Goal: Task Accomplishment & Management: Manage account settings

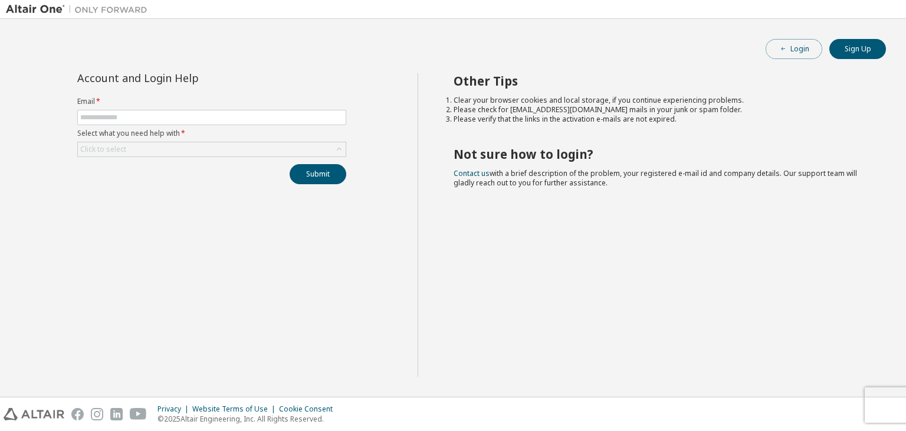
click at [804, 44] on button "Login" at bounding box center [794, 49] width 57 height 20
click at [146, 117] on input "text" at bounding box center [211, 117] width 263 height 9
type input "**********"
click at [119, 153] on div "Click to select" at bounding box center [103, 149] width 46 height 9
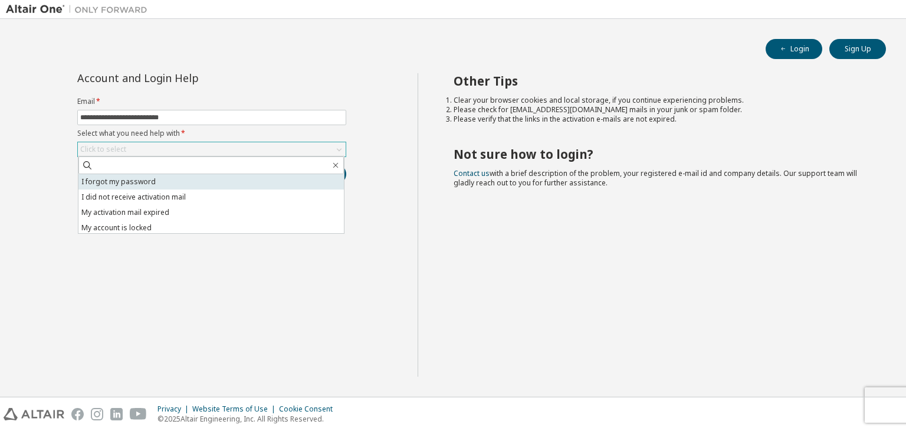
click at [143, 182] on li "I forgot my password" at bounding box center [210, 181] width 265 height 15
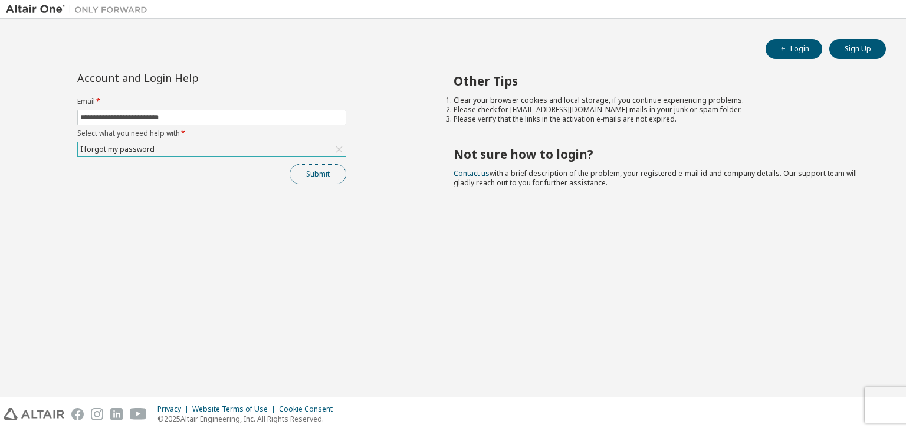
click at [316, 178] on button "Submit" at bounding box center [318, 174] width 57 height 20
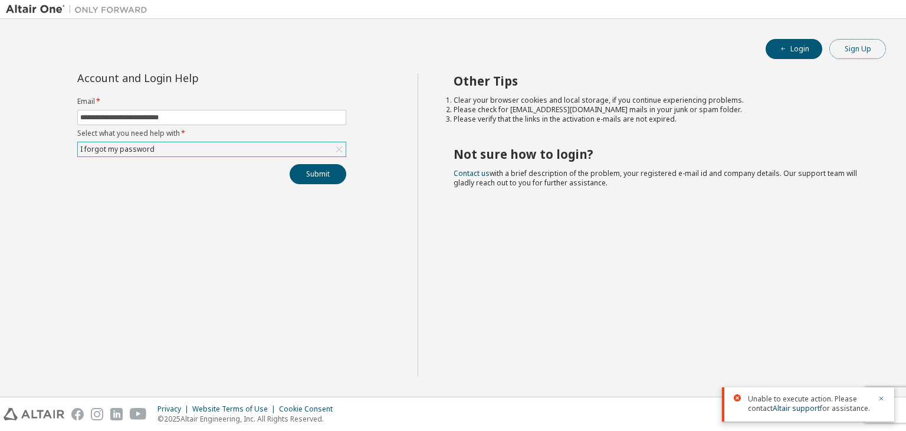
click at [841, 48] on button "Sign Up" at bounding box center [858, 49] width 57 height 20
